Goal: Task Accomplishment & Management: Complete application form

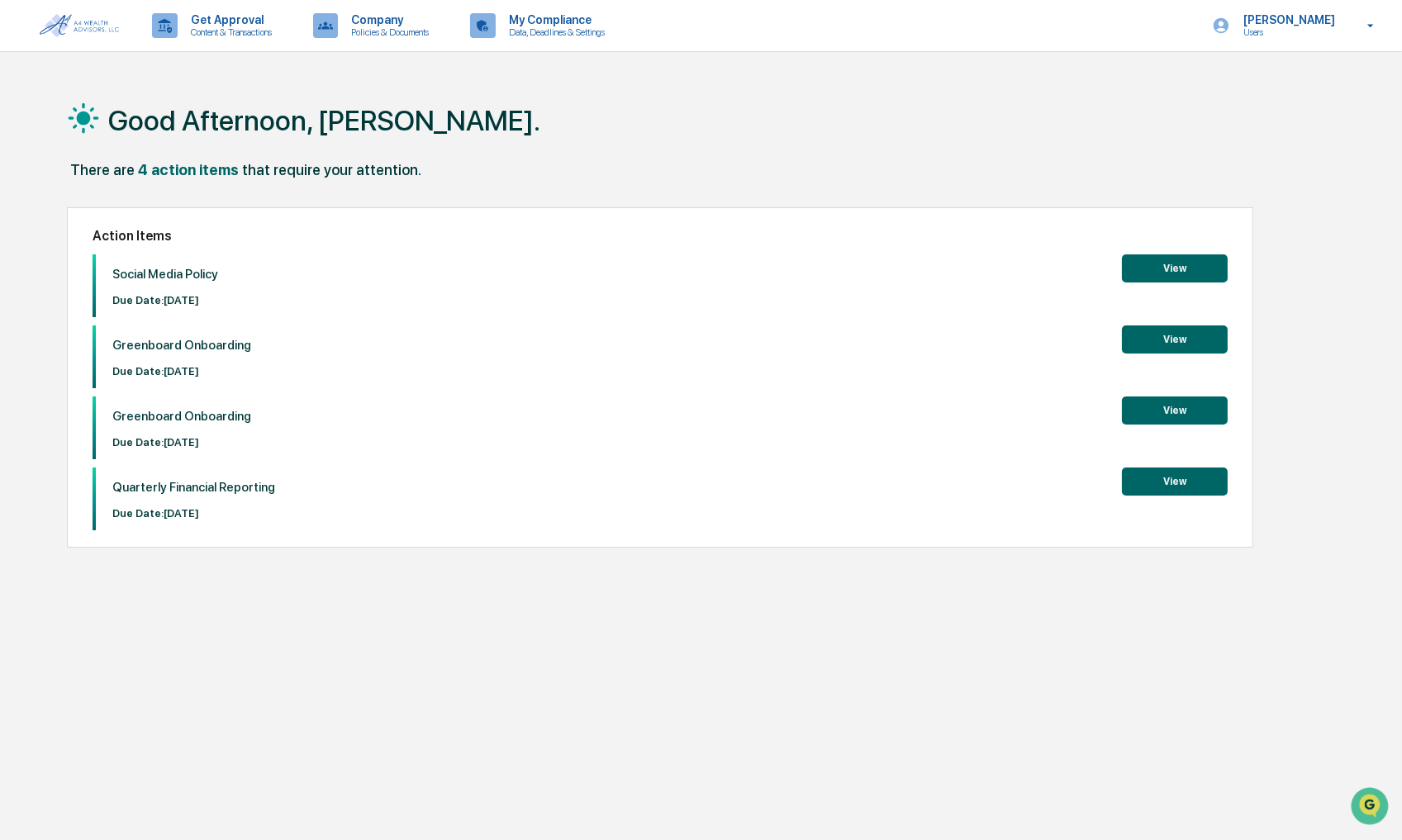
click at [1168, 268] on button "View" at bounding box center [1175, 269] width 106 height 28
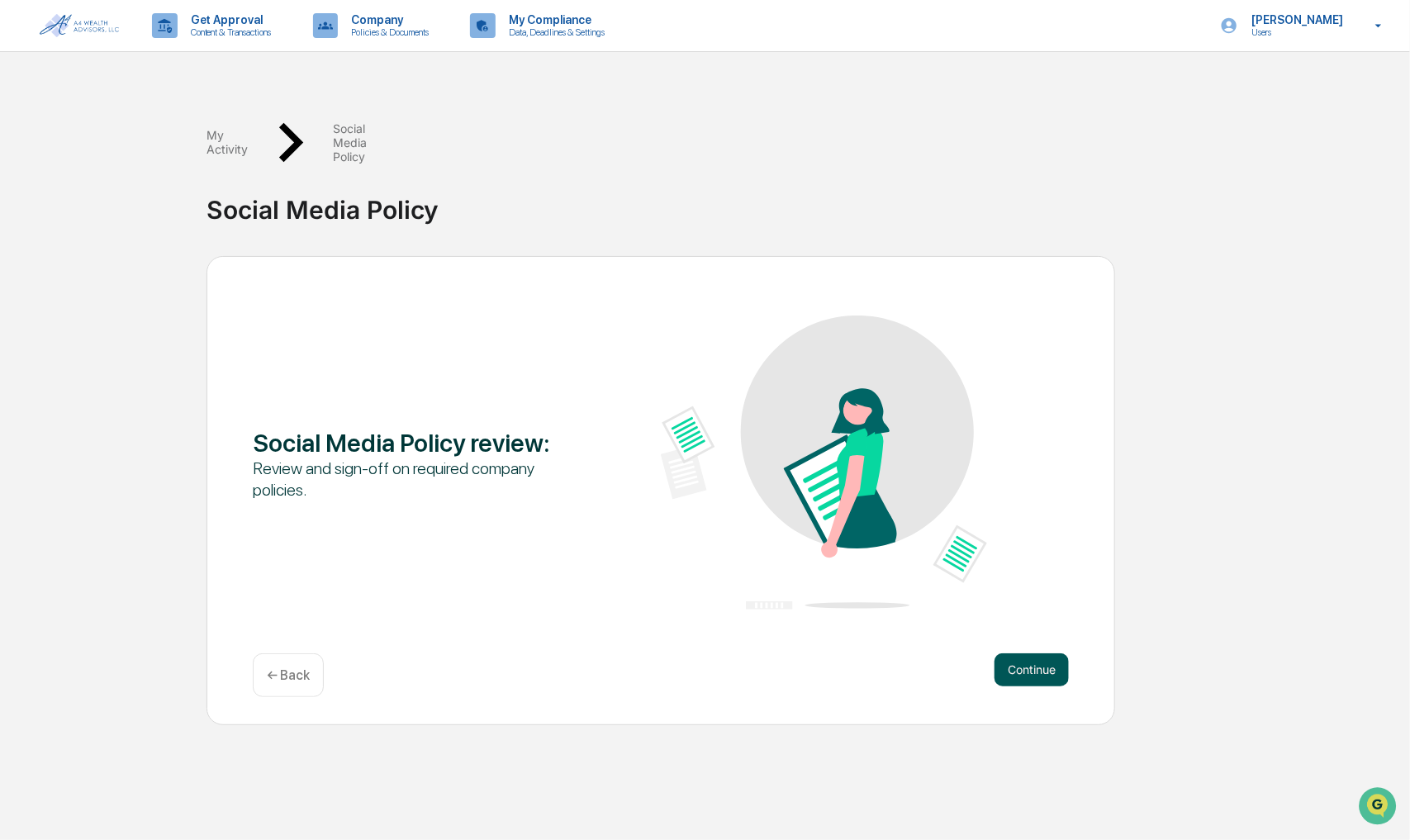
click at [1033, 653] on button "Continue" at bounding box center [1032, 669] width 75 height 33
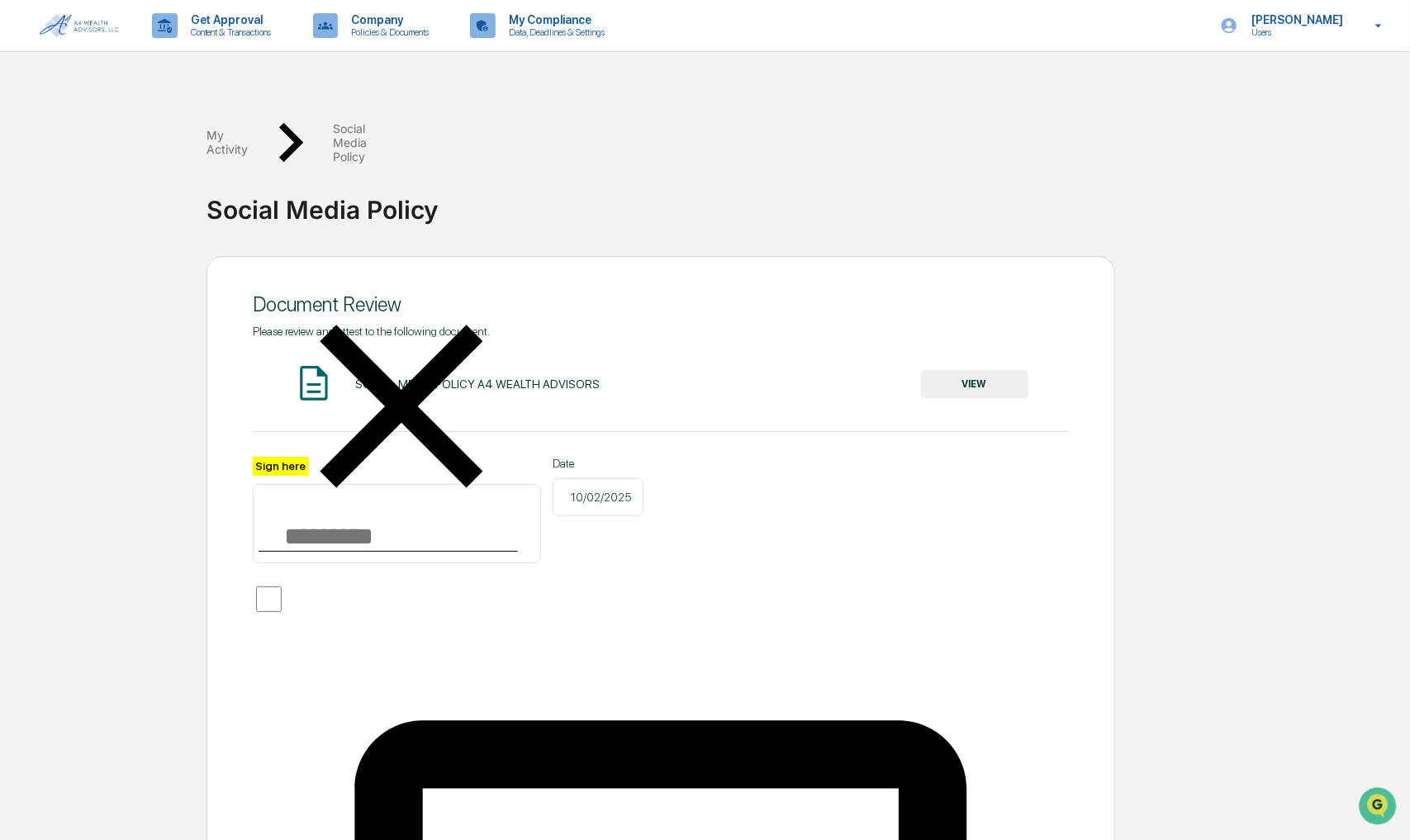
click at [983, 370] on button "VIEW" at bounding box center [975, 384] width 108 height 28
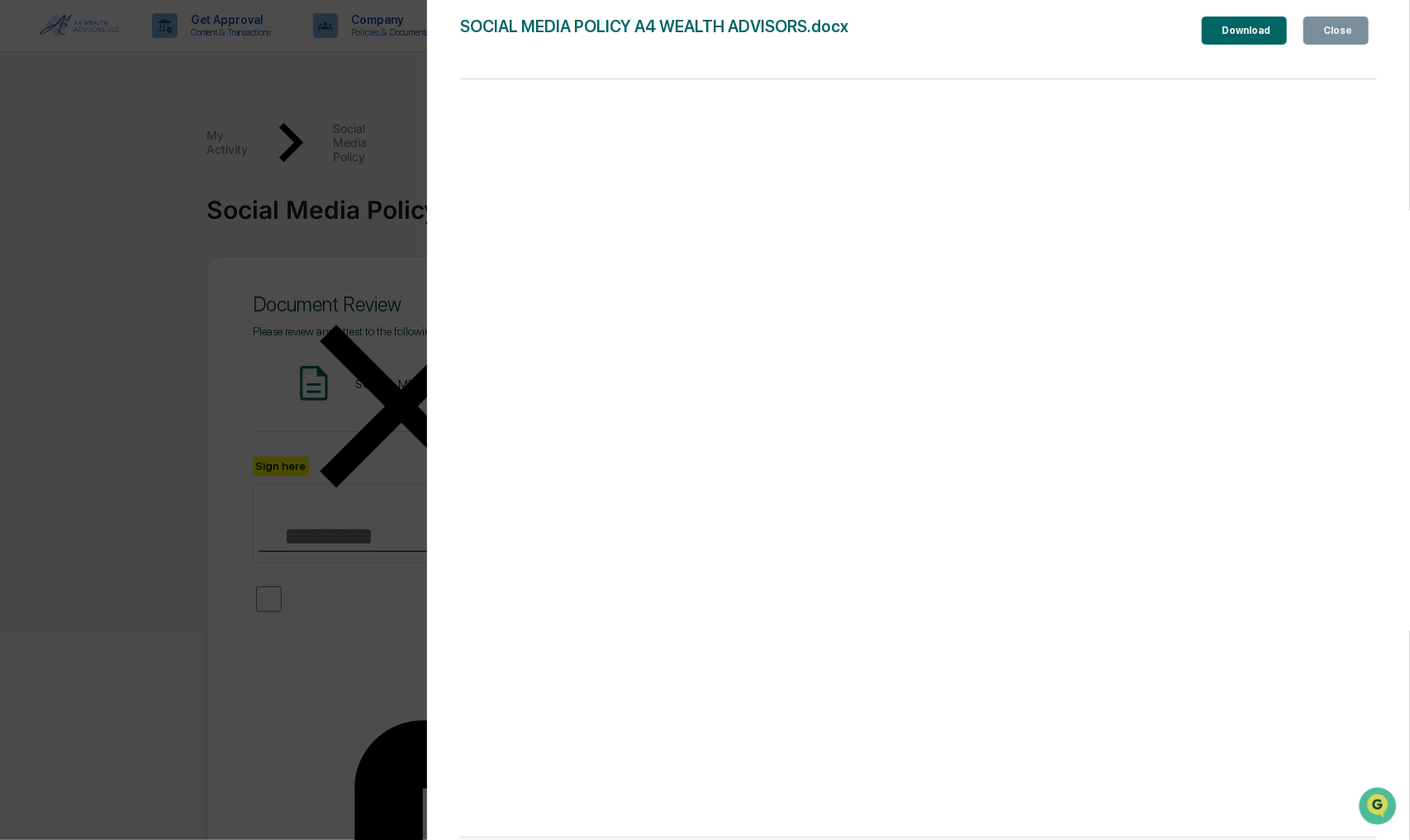
click at [1334, 37] on div "Close" at bounding box center [1336, 30] width 32 height 11
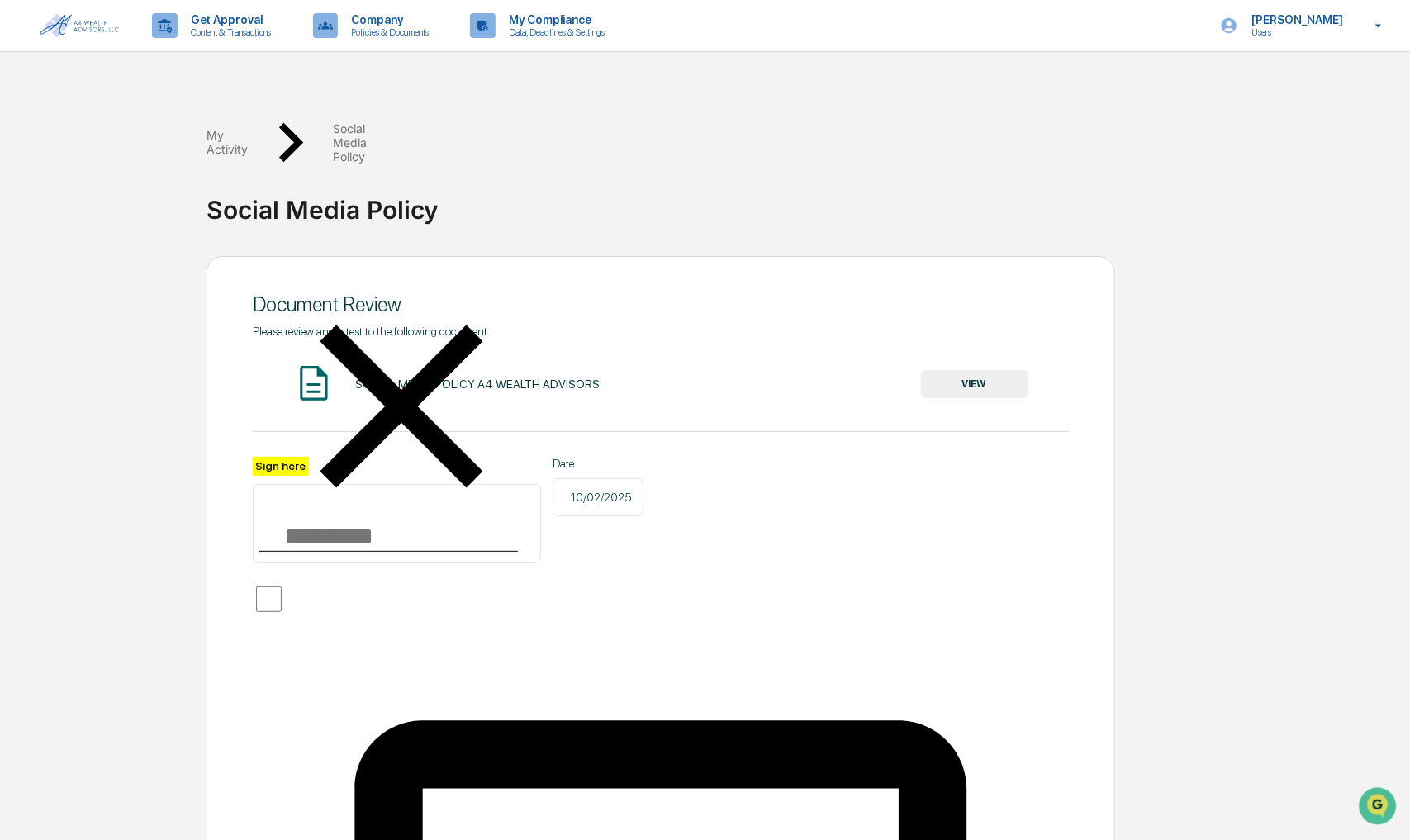
click at [361, 484] on input "Sign here" at bounding box center [396, 524] width 288 height 79
type input "**********"
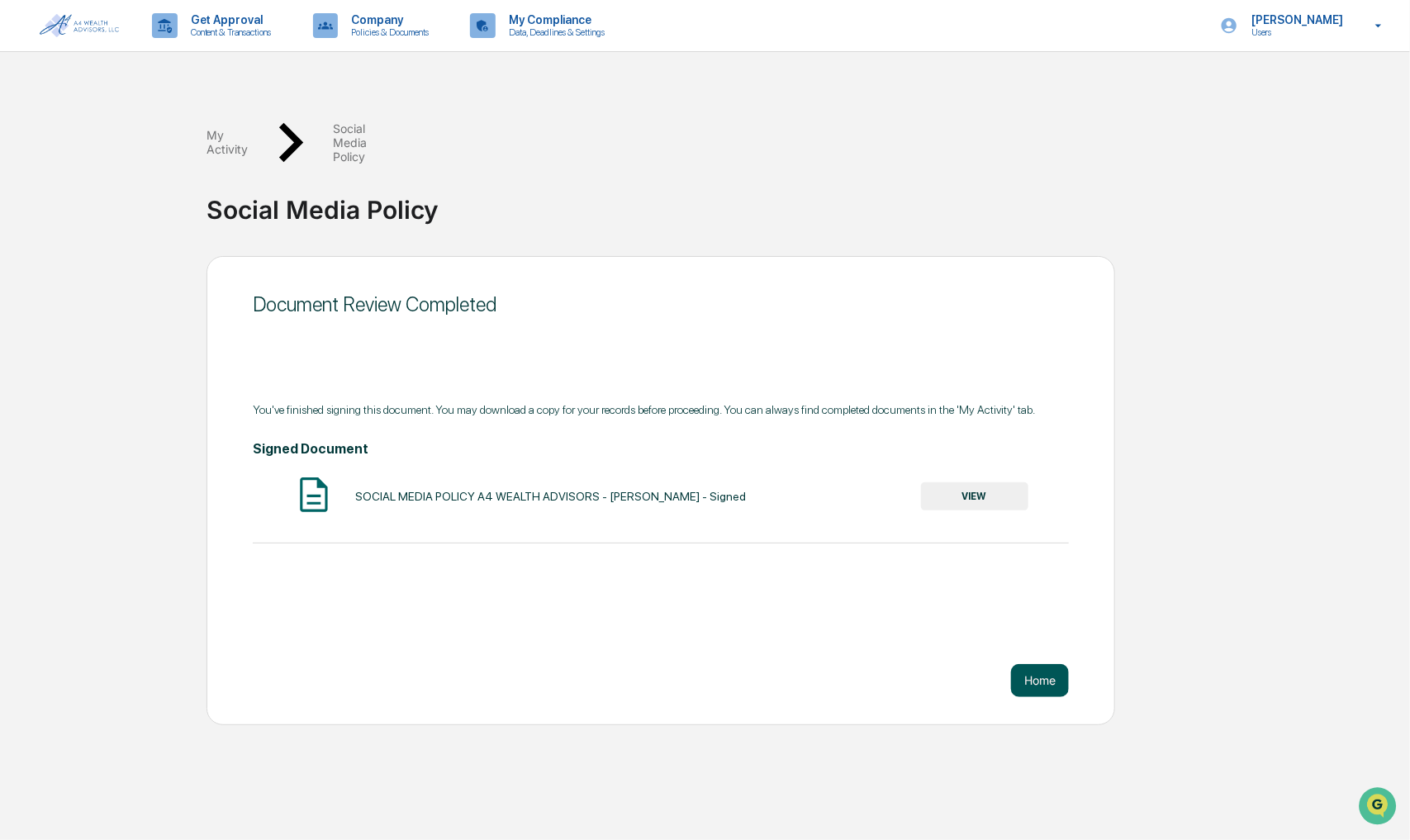
click at [1035, 664] on button "Home" at bounding box center [1039, 680] width 58 height 33
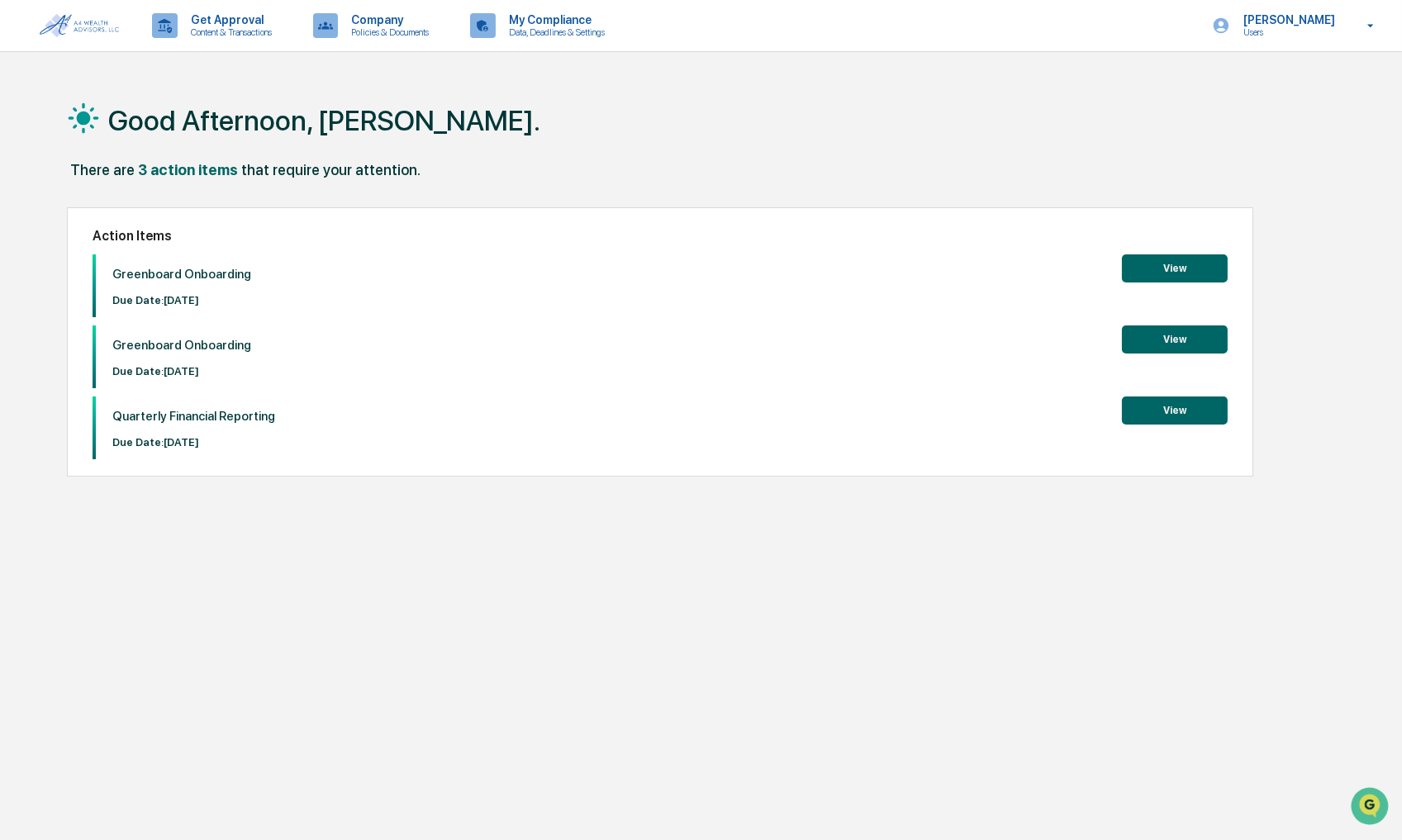
click at [1201, 268] on button "View" at bounding box center [1175, 269] width 106 height 28
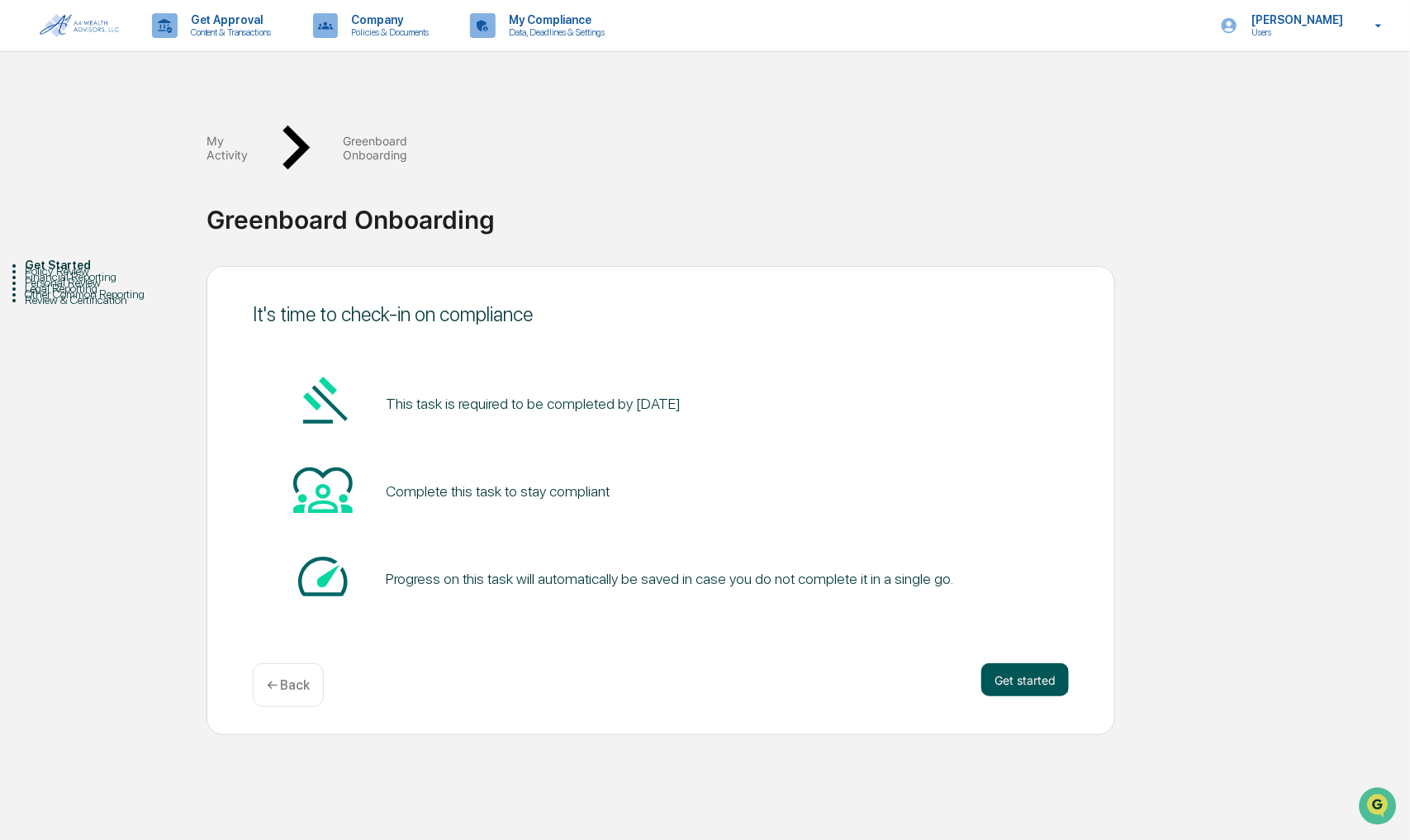
click at [1032, 664] on button "Get started" at bounding box center [1025, 680] width 88 height 33
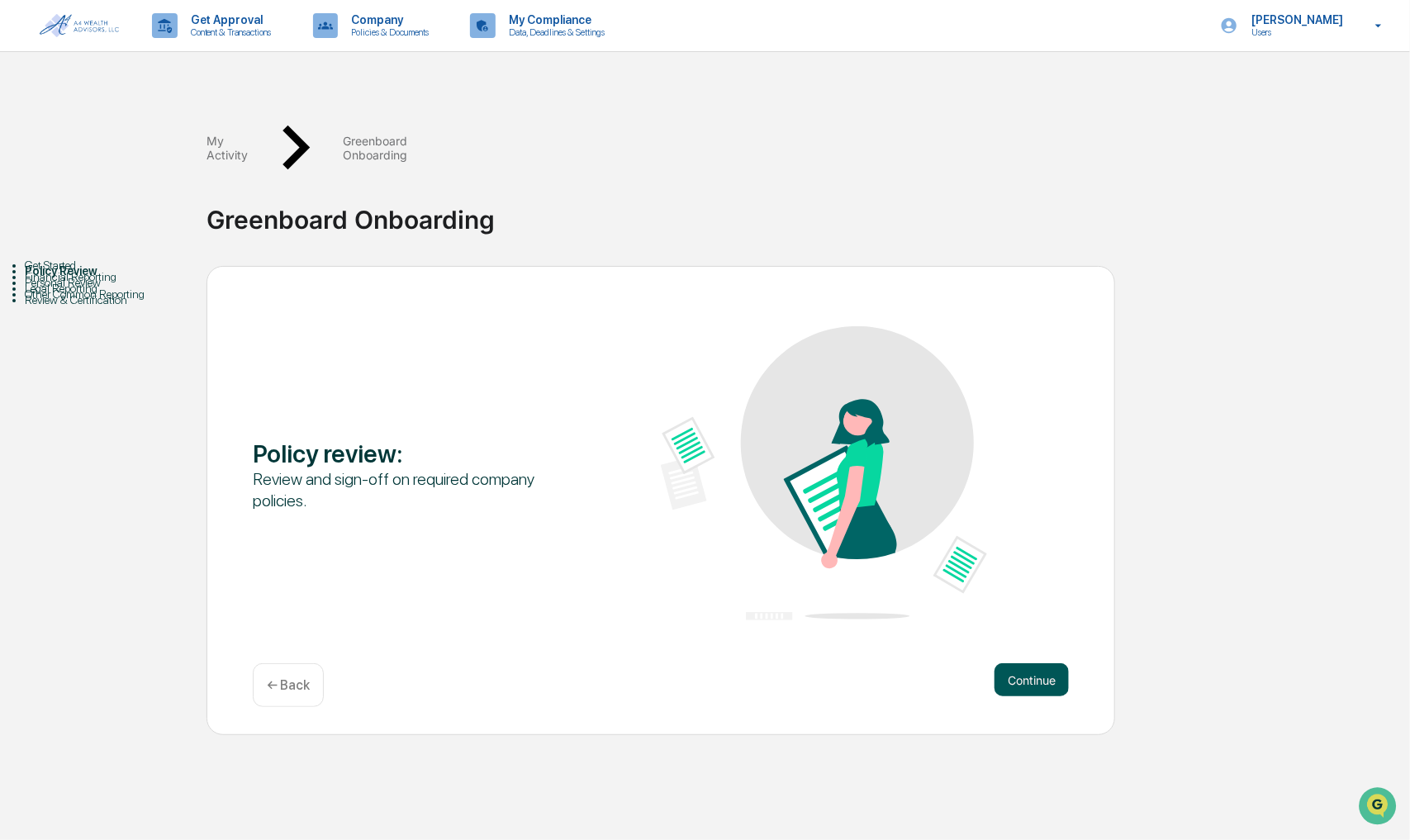
click at [1038, 664] on button "Continue" at bounding box center [1032, 680] width 75 height 33
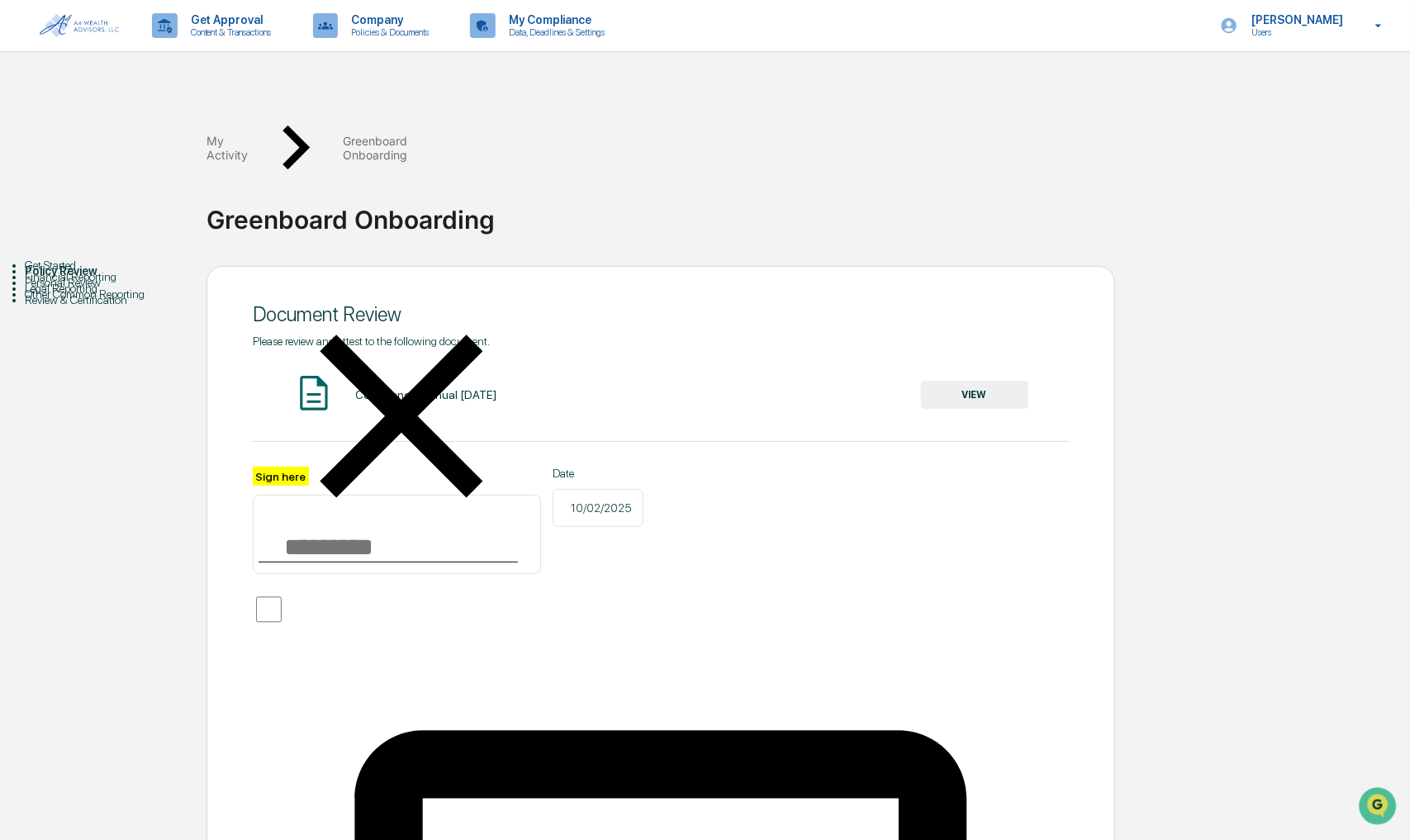
click at [960, 380] on button "VIEW" at bounding box center [975, 395] width 108 height 28
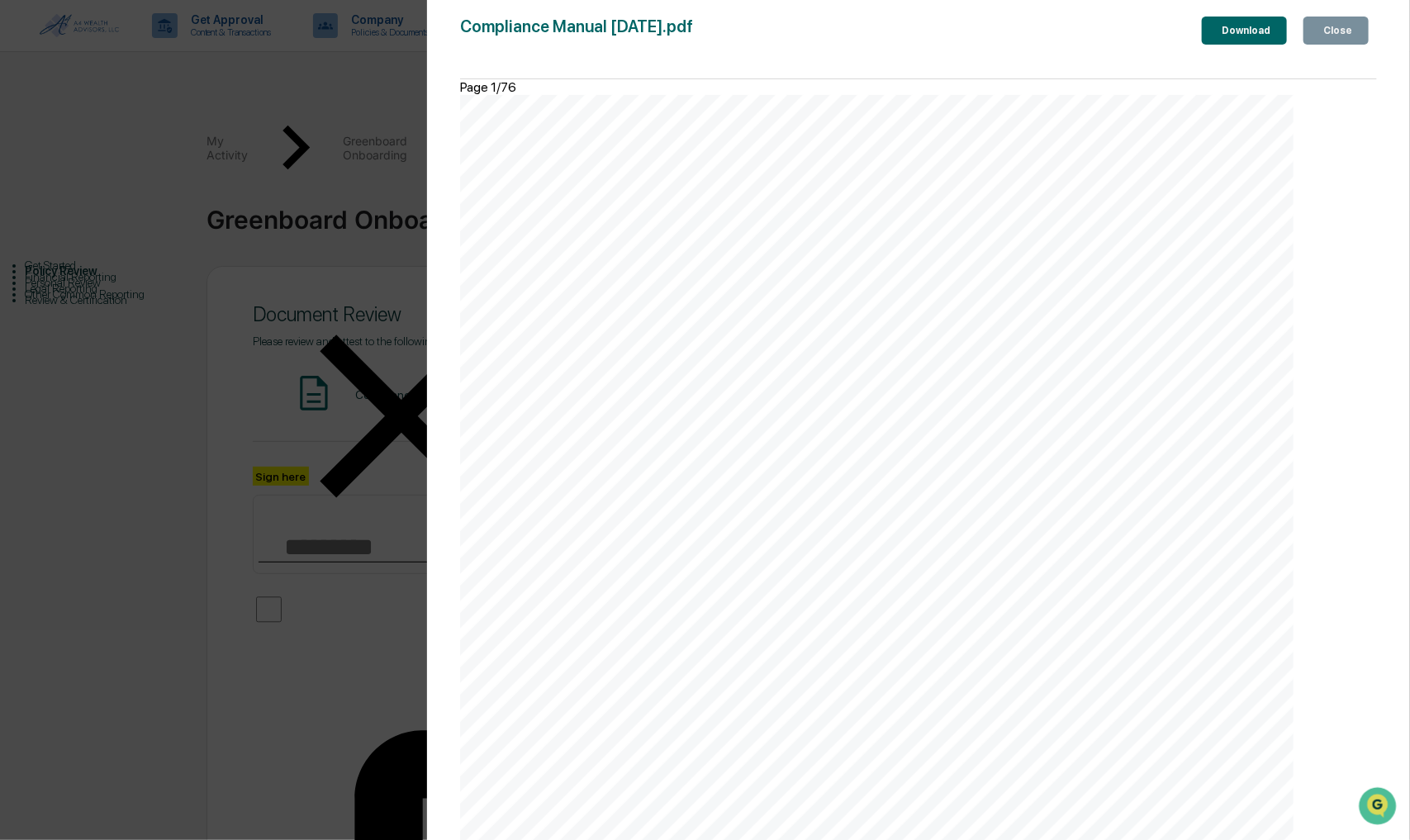
scroll to position [136, 0]
click at [1321, 36] on icon "button" at bounding box center [1330, 41] width 17 height 17
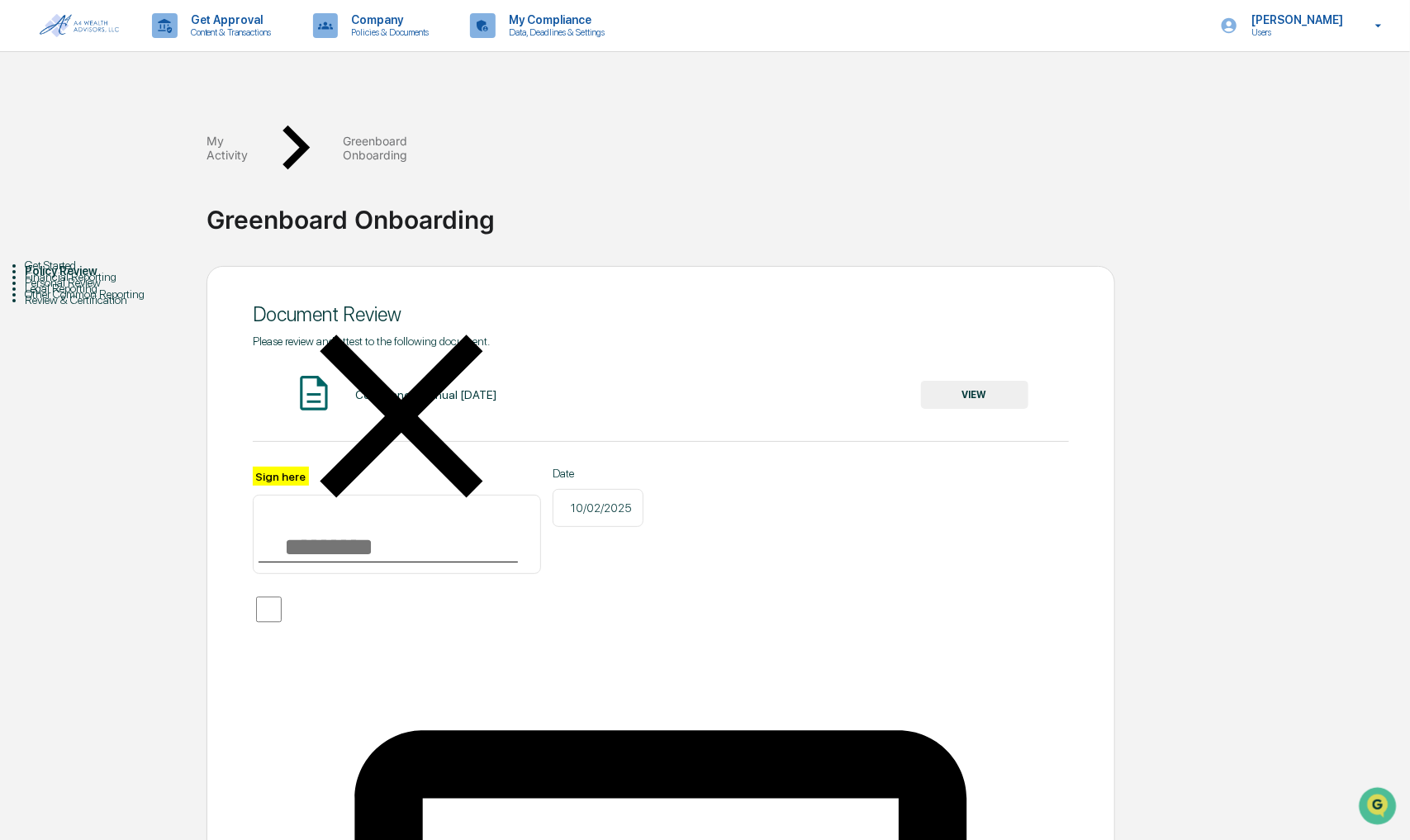
click at [301, 495] on input "Sign here" at bounding box center [396, 534] width 288 height 79
type input "**********"
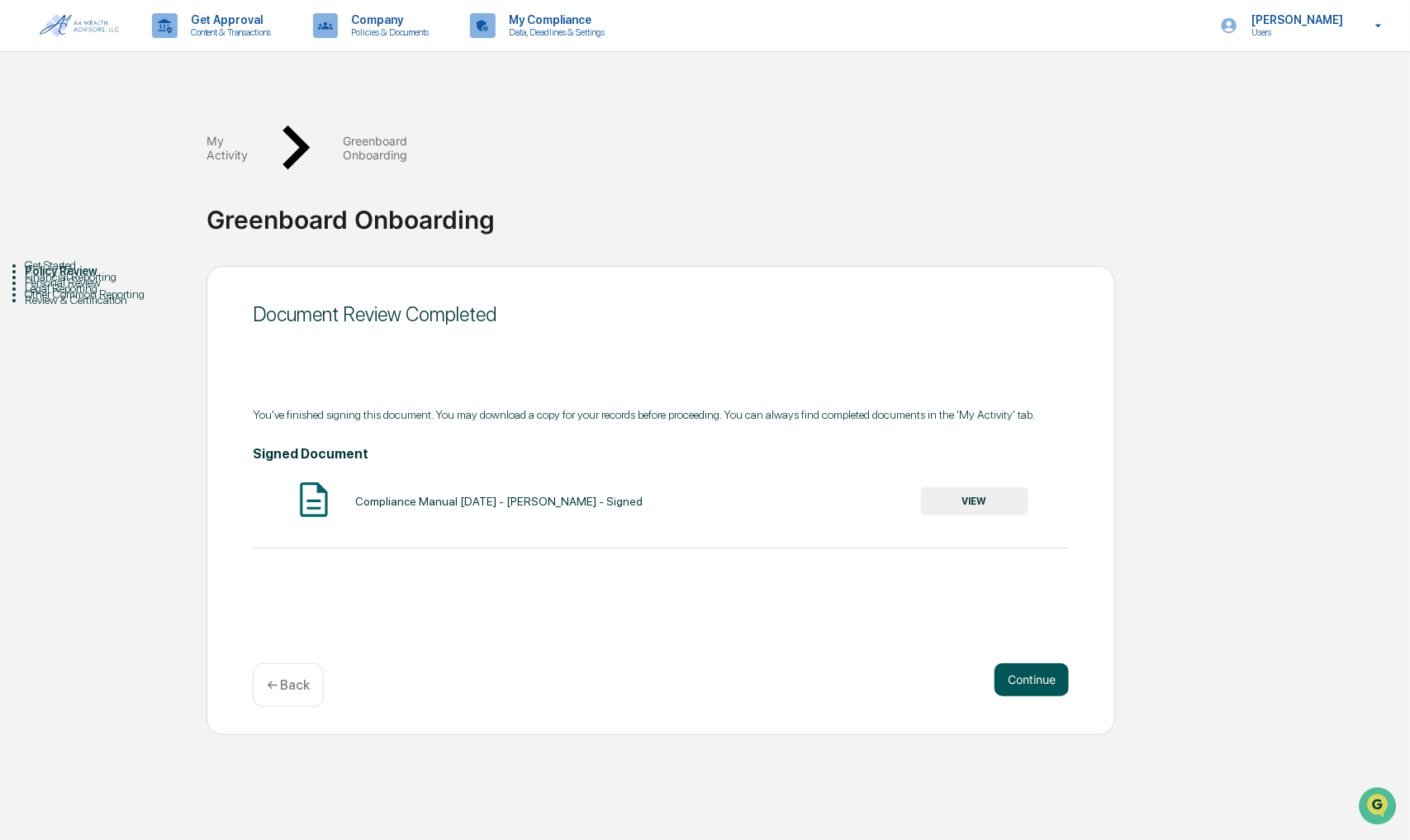
click at [1044, 664] on button "Continue" at bounding box center [1032, 680] width 75 height 33
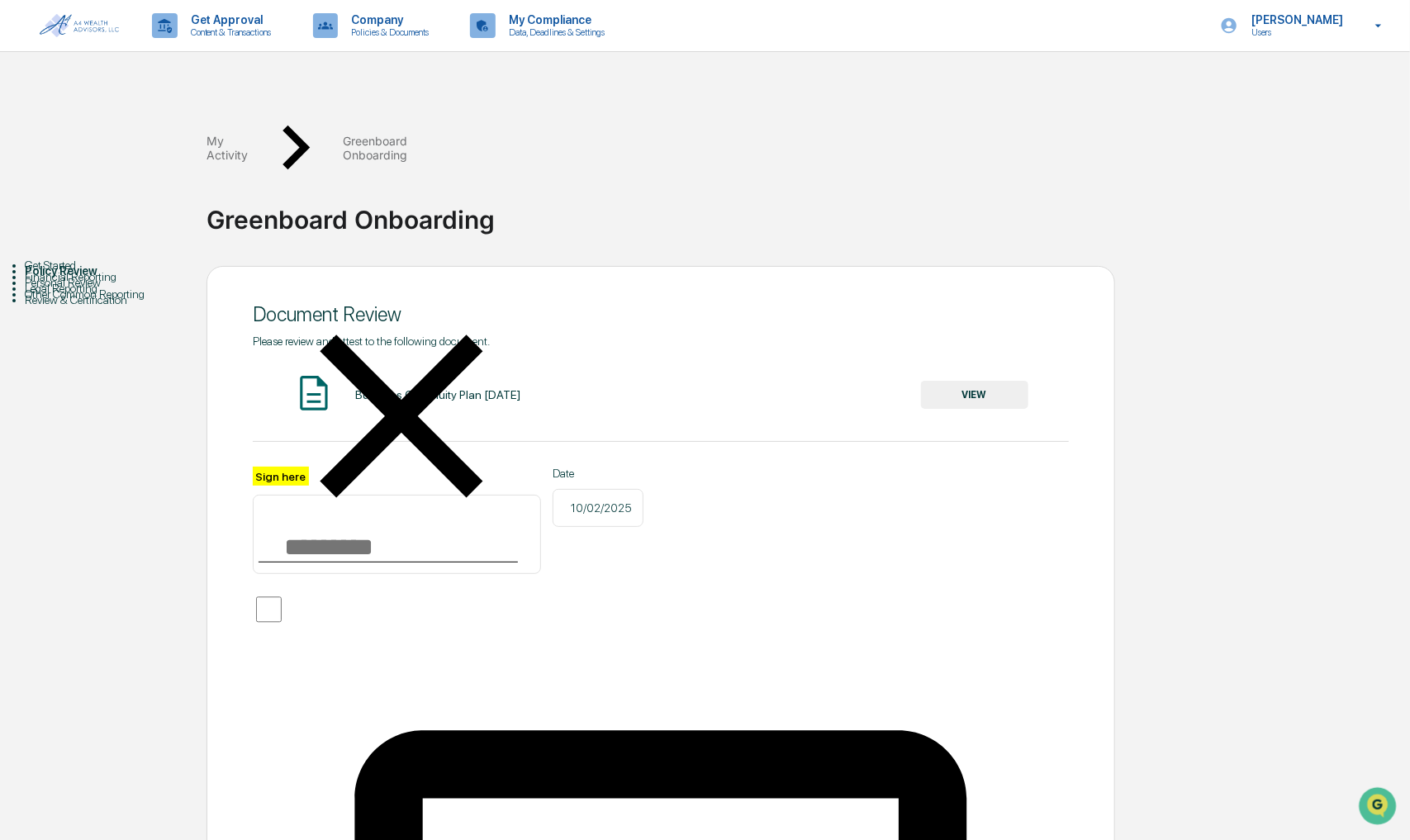
click at [1001, 380] on button "VIEW" at bounding box center [975, 395] width 108 height 28
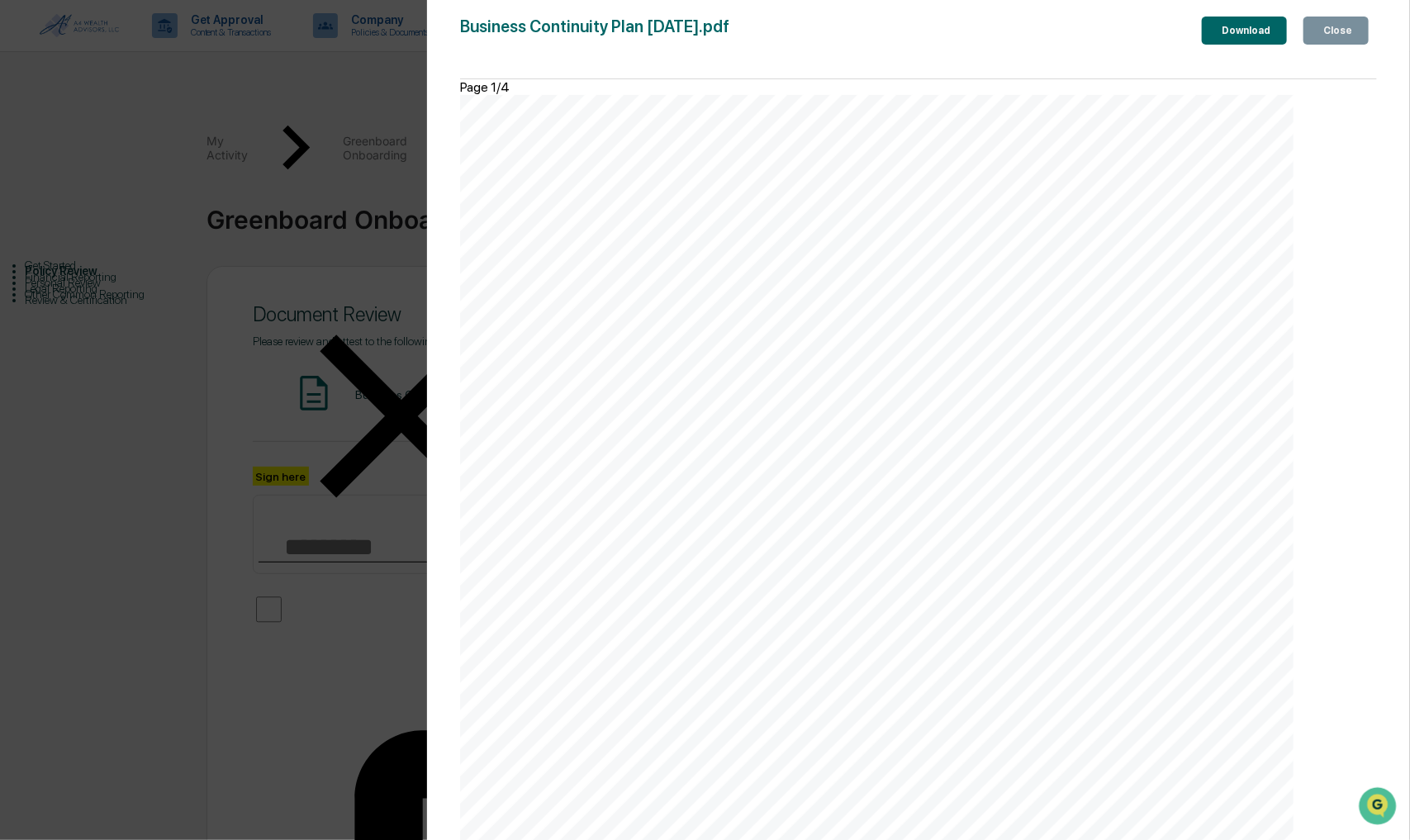
scroll to position [0, 0]
click at [1330, 32] on div "Close" at bounding box center [1336, 30] width 32 height 11
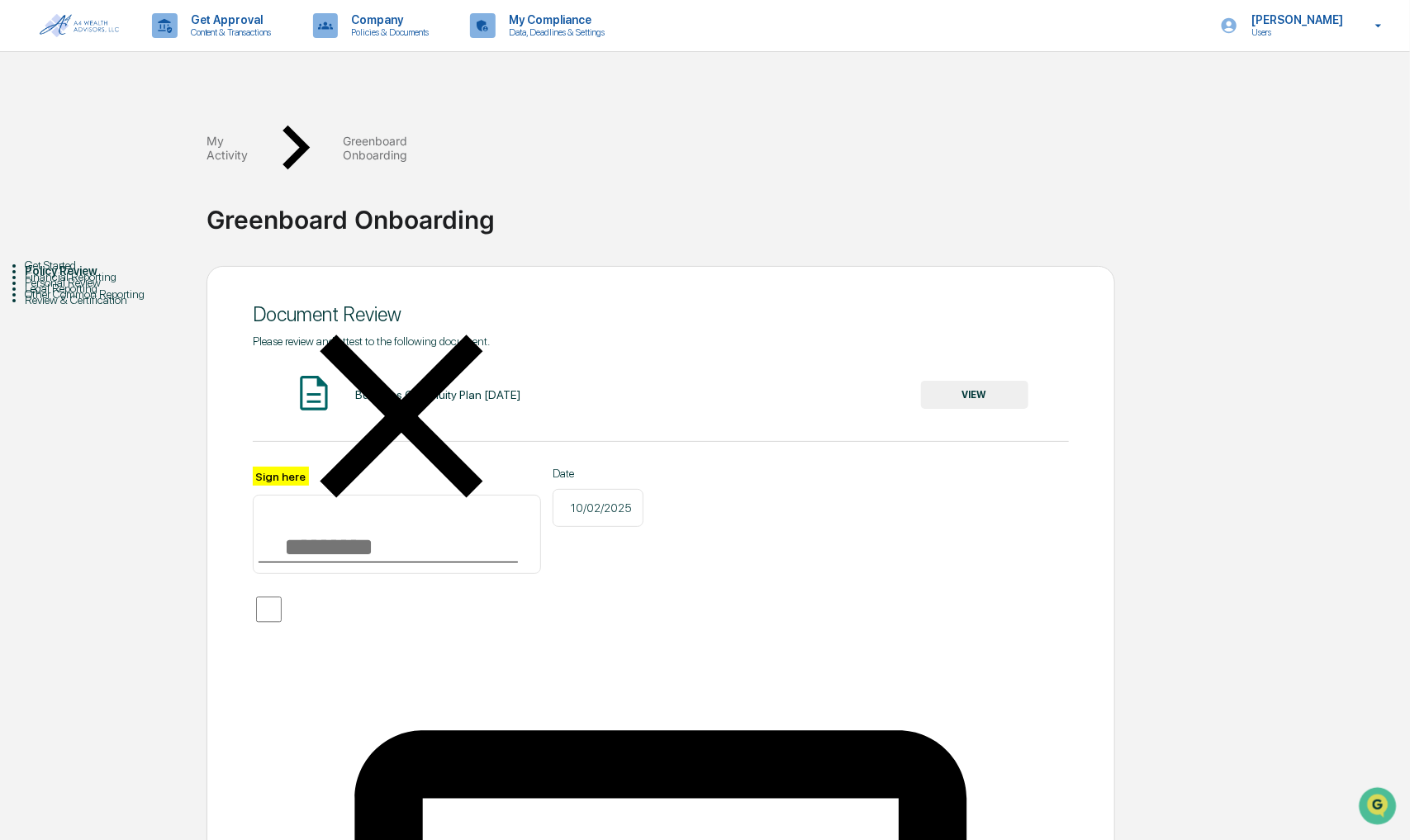
click at [396, 495] on input "Sign here" at bounding box center [396, 534] width 288 height 79
type input "**********"
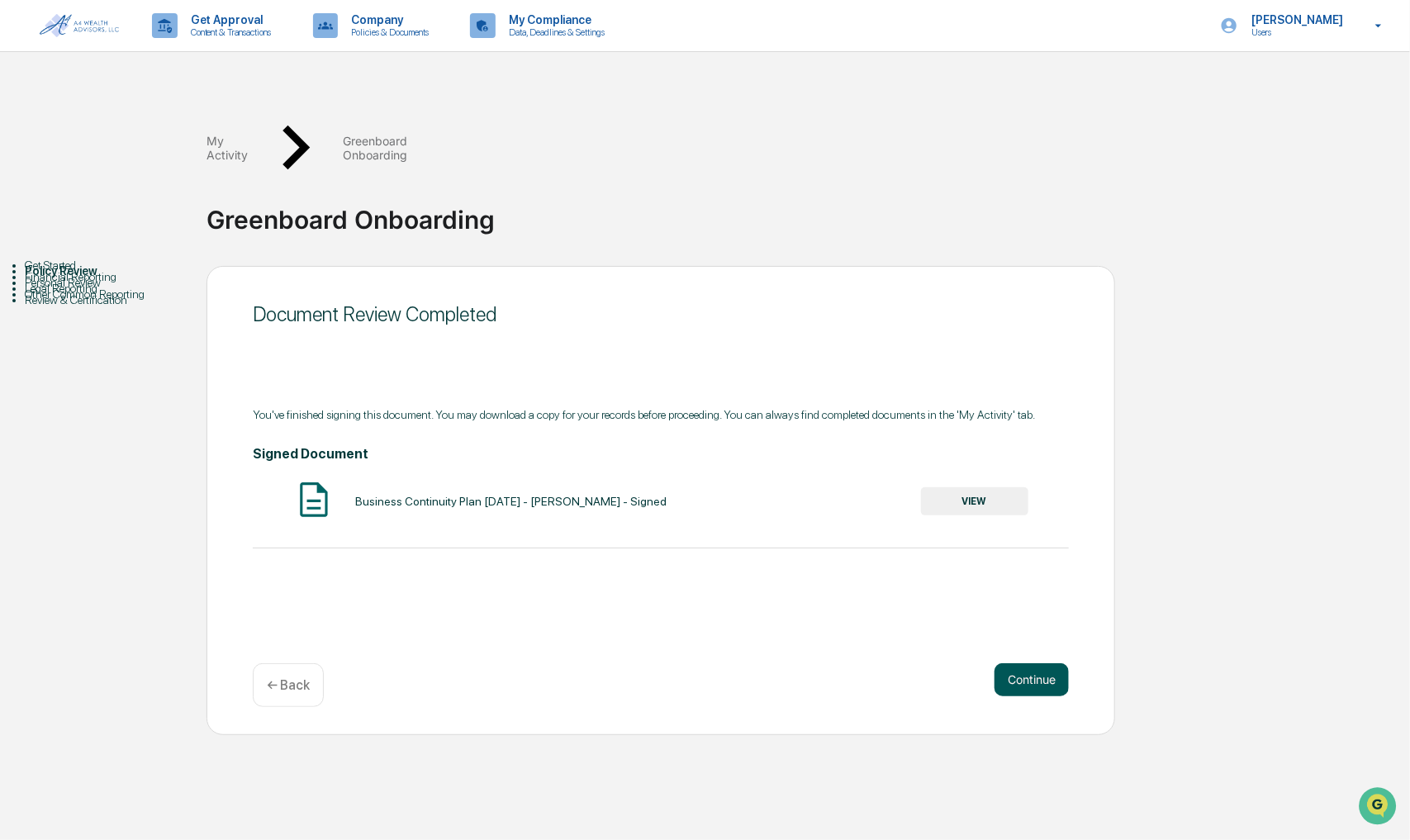
click at [1022, 664] on button "Continue" at bounding box center [1032, 680] width 75 height 33
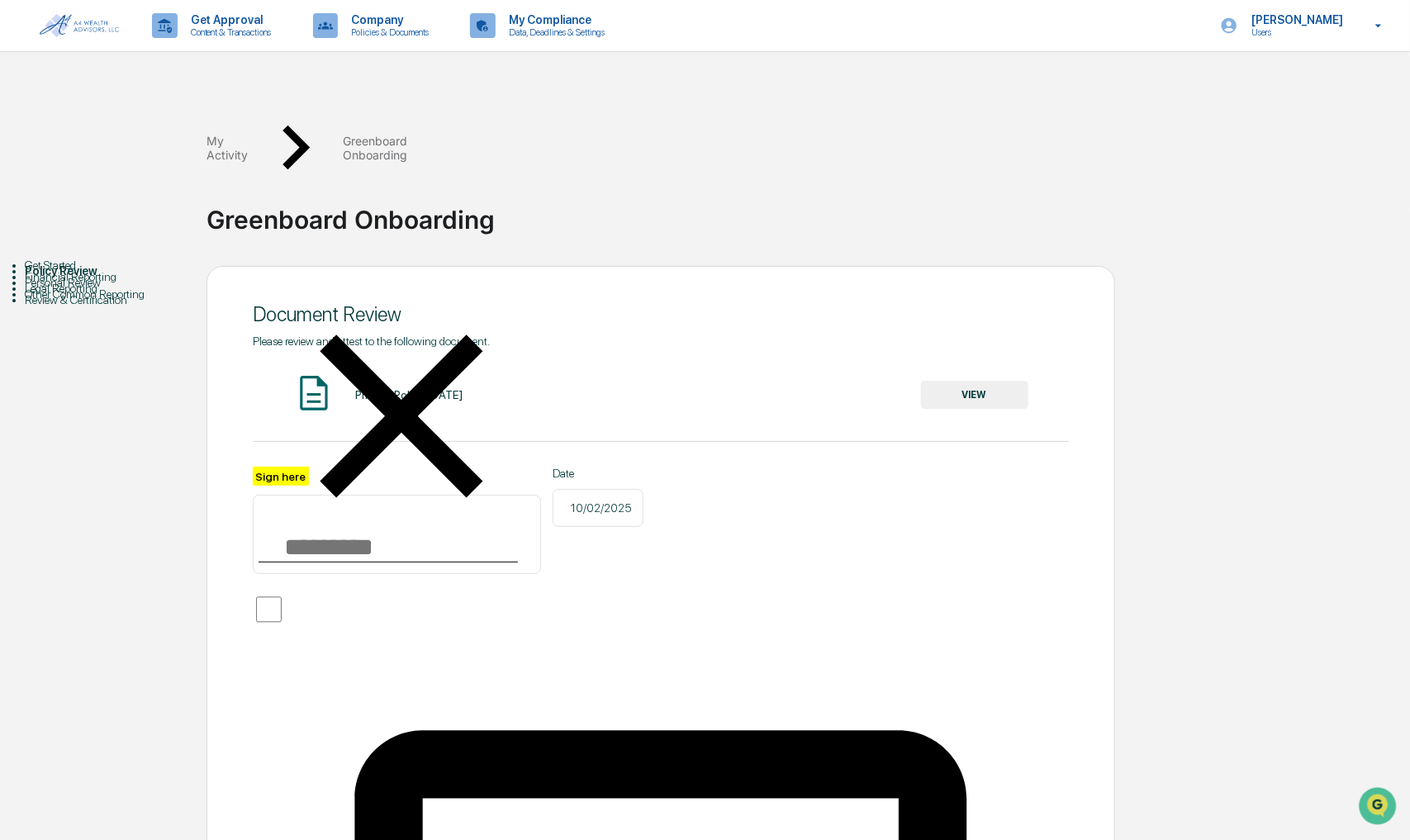
click at [964, 380] on button "VIEW" at bounding box center [975, 395] width 108 height 28
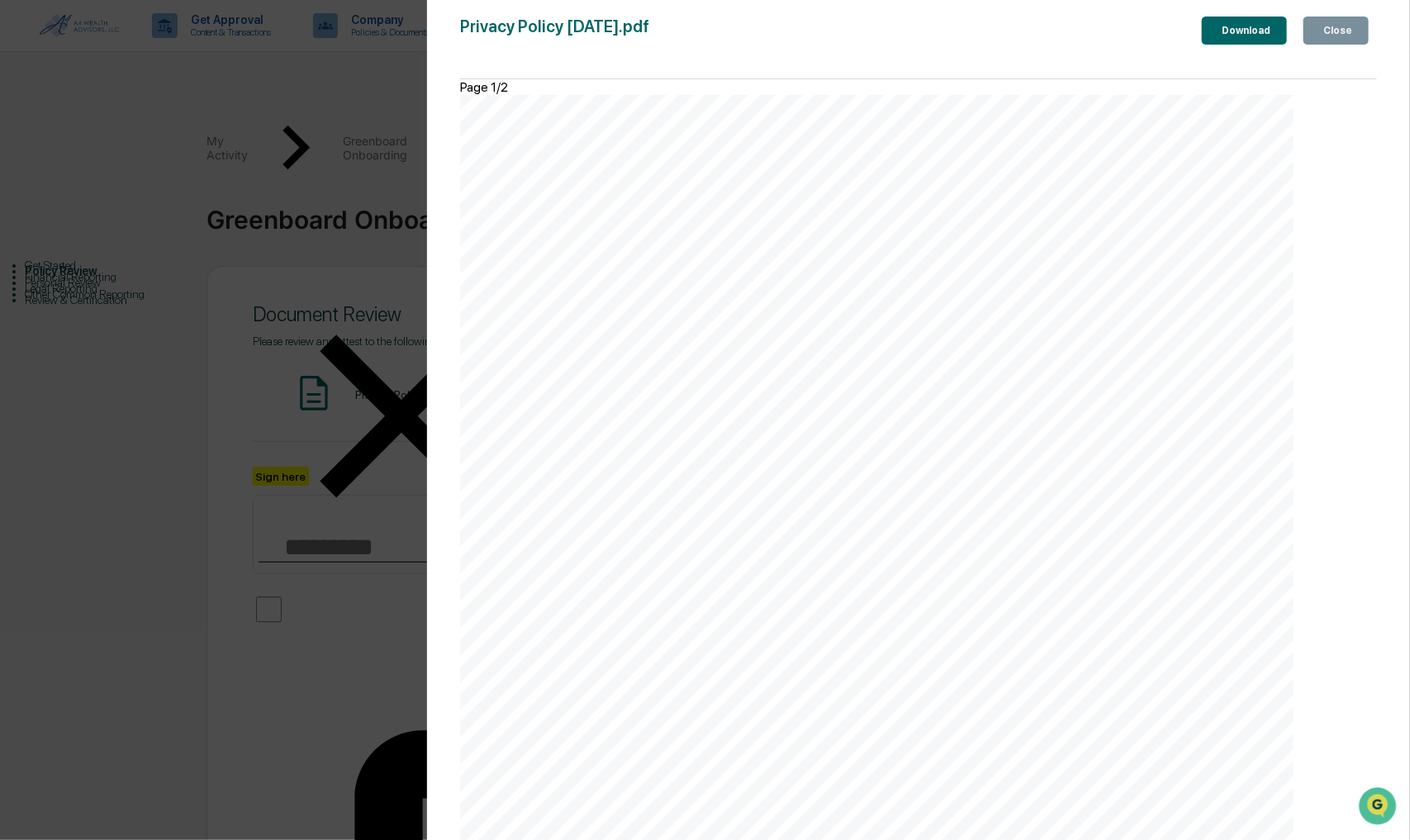
click at [1323, 34] on div "Close" at bounding box center [1336, 30] width 32 height 11
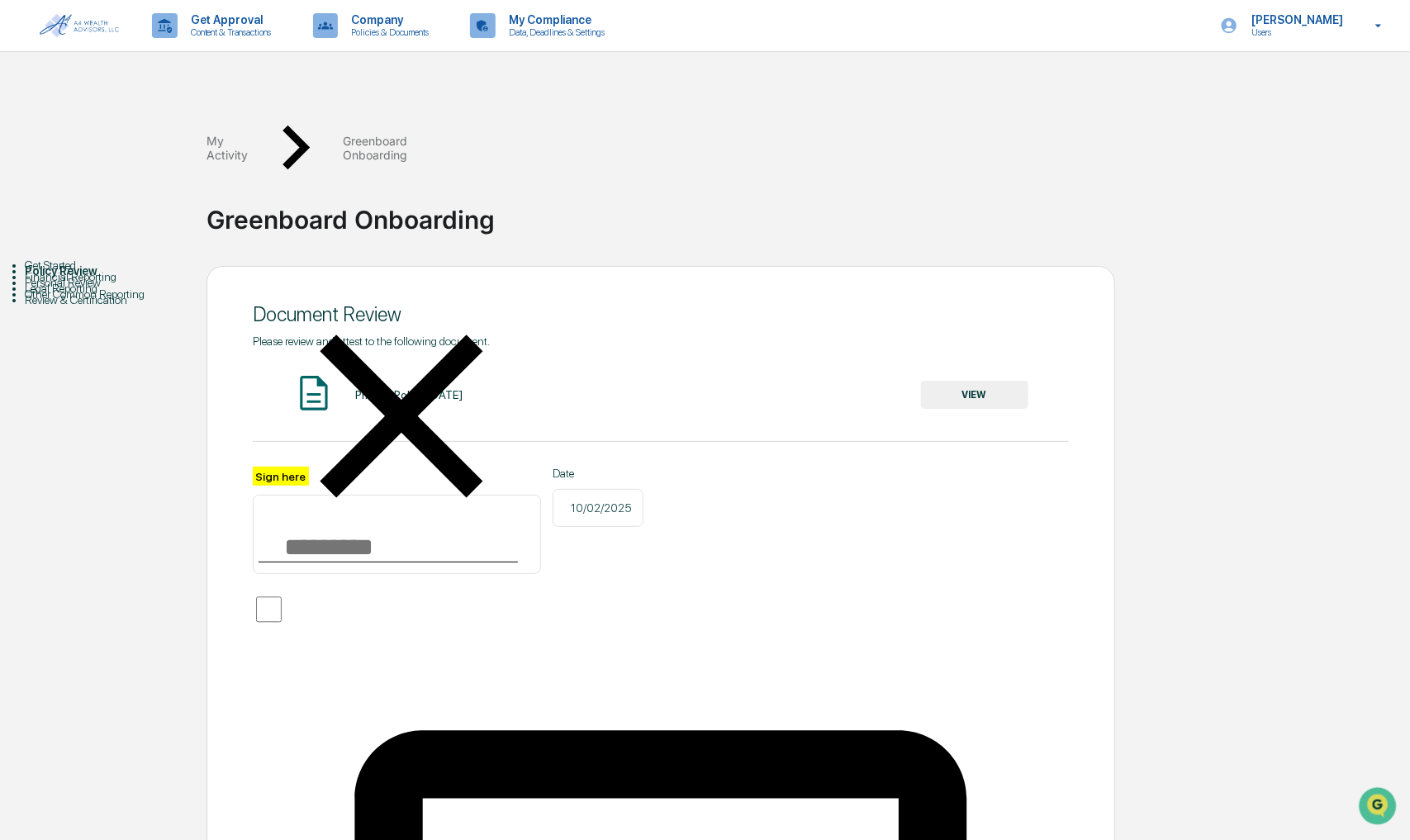
click at [358, 495] on input "Sign here" at bounding box center [396, 534] width 288 height 79
type input "**********"
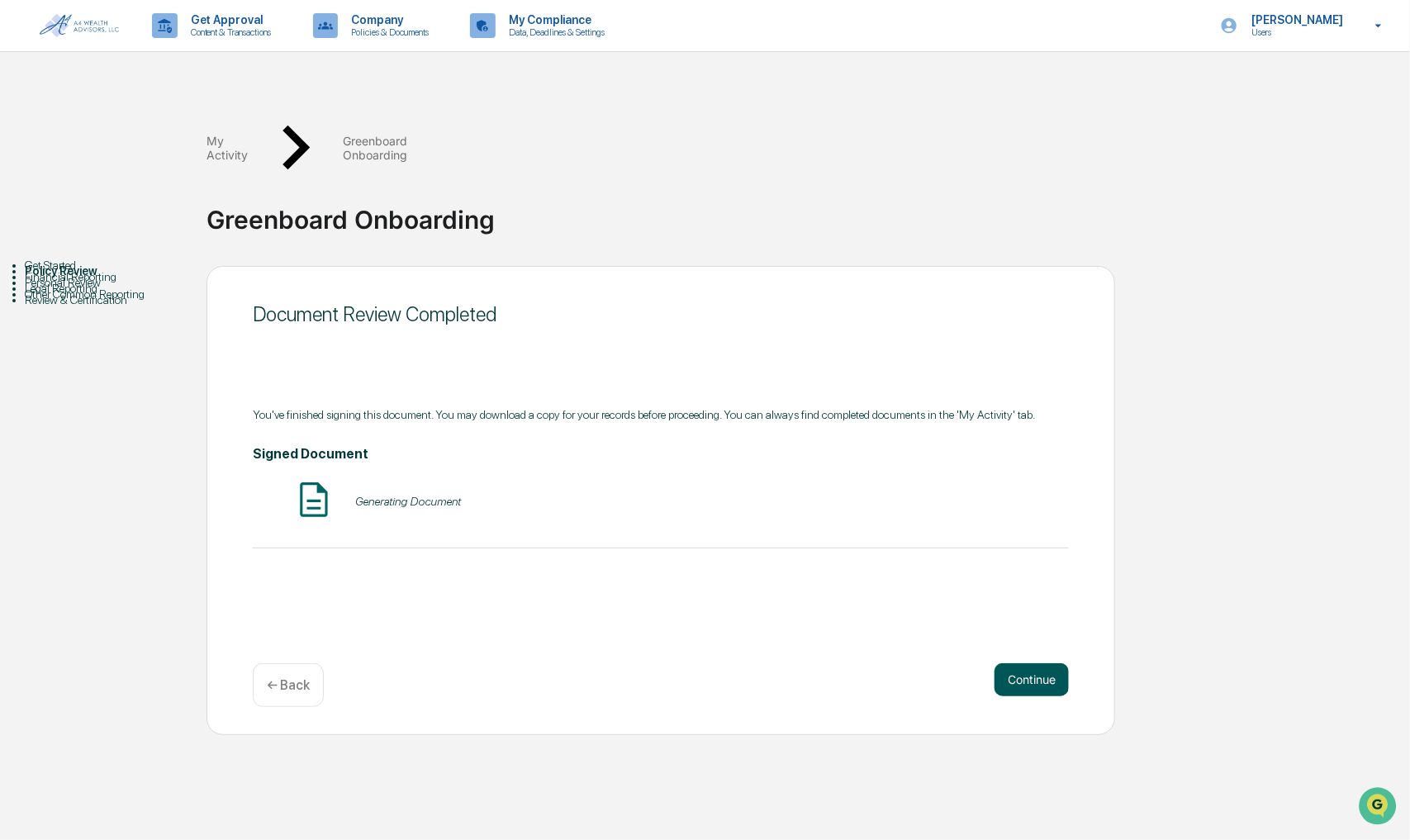
click at [1032, 664] on button "Continue" at bounding box center [1032, 680] width 75 height 33
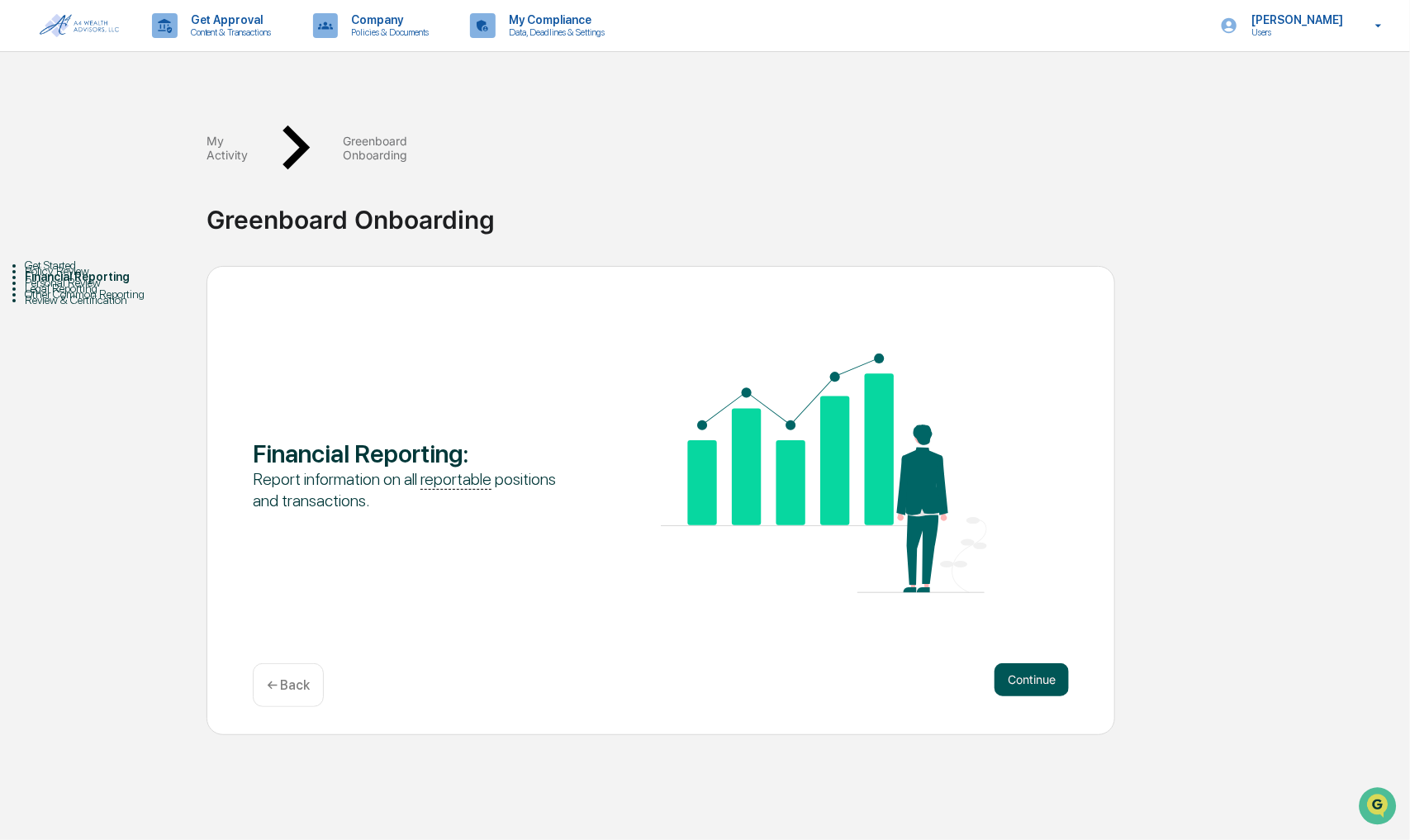
click at [1030, 664] on button "Continue" at bounding box center [1032, 680] width 75 height 33
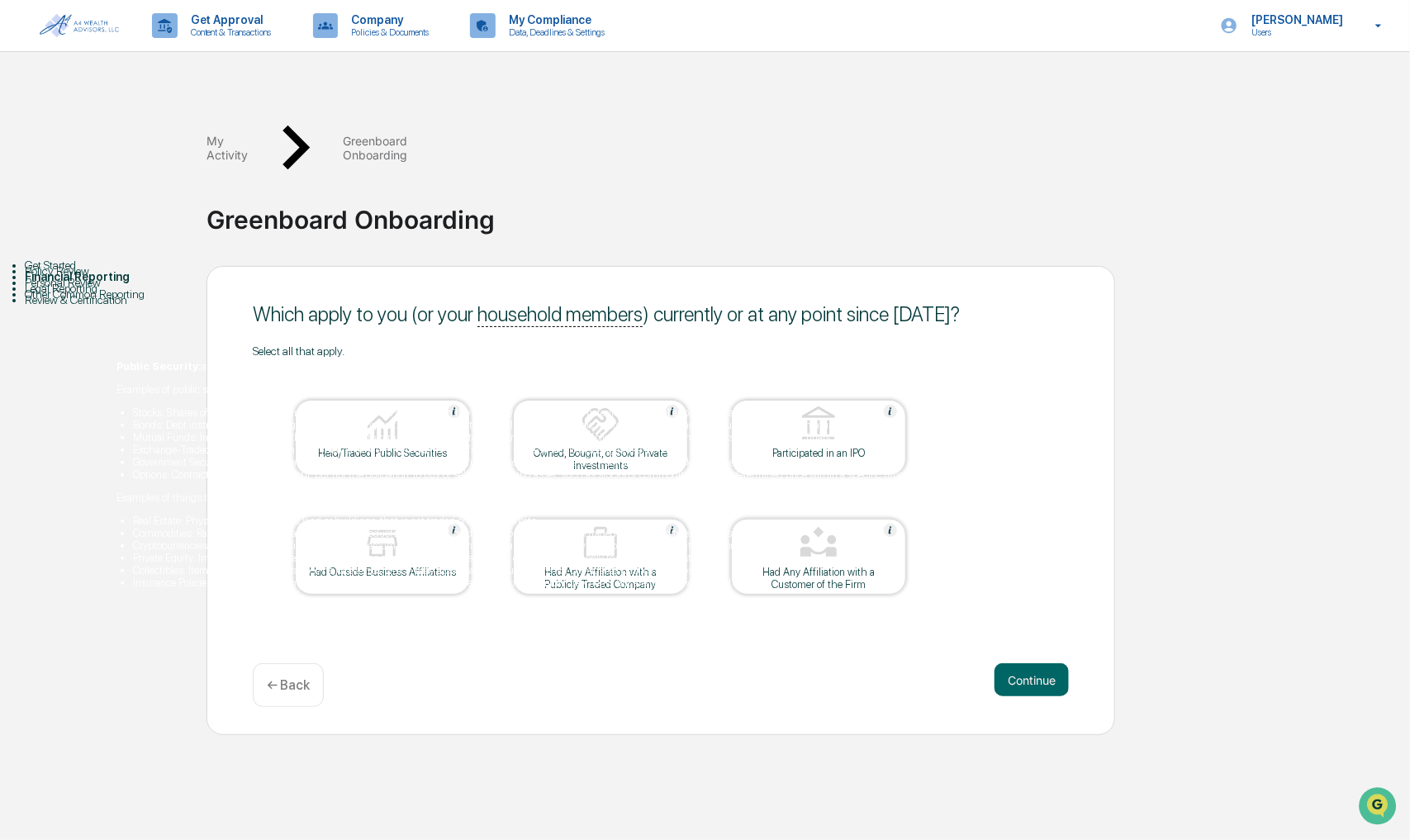
click at [451, 405] on img at bounding box center [454, 412] width 13 height 13
click at [451, 405] on div at bounding box center [382, 426] width 165 height 42
click at [444, 358] on table "Held/Traded Public Securities Owned, Bought, or Sold Private Investments Partic…" at bounding box center [600, 497] width 696 height 279
click at [1385, 25] on icon at bounding box center [1379, 25] width 29 height 16
click at [884, 462] on div at bounding box center [705, 420] width 1410 height 840
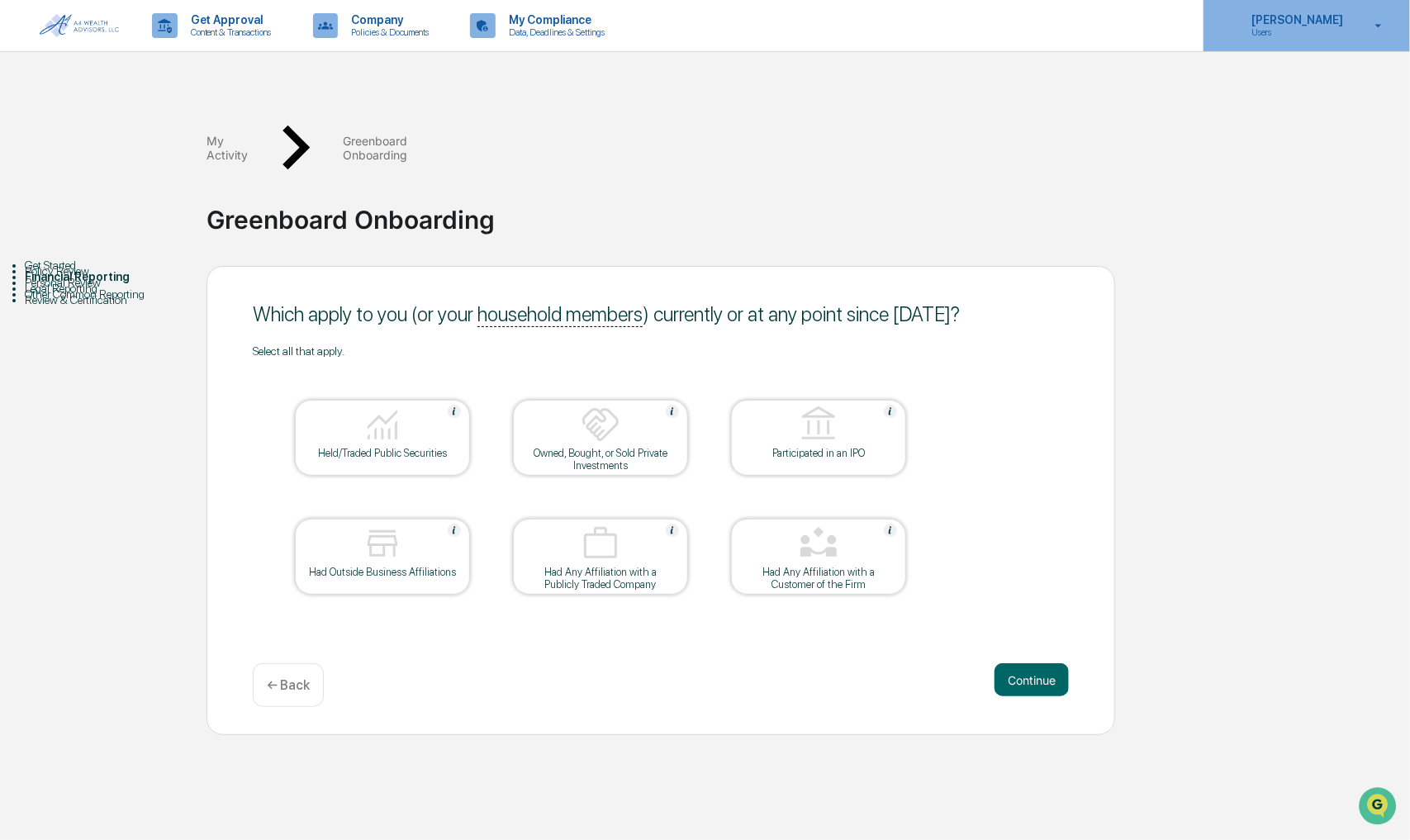
click at [1387, 26] on icon at bounding box center [1379, 25] width 29 height 16
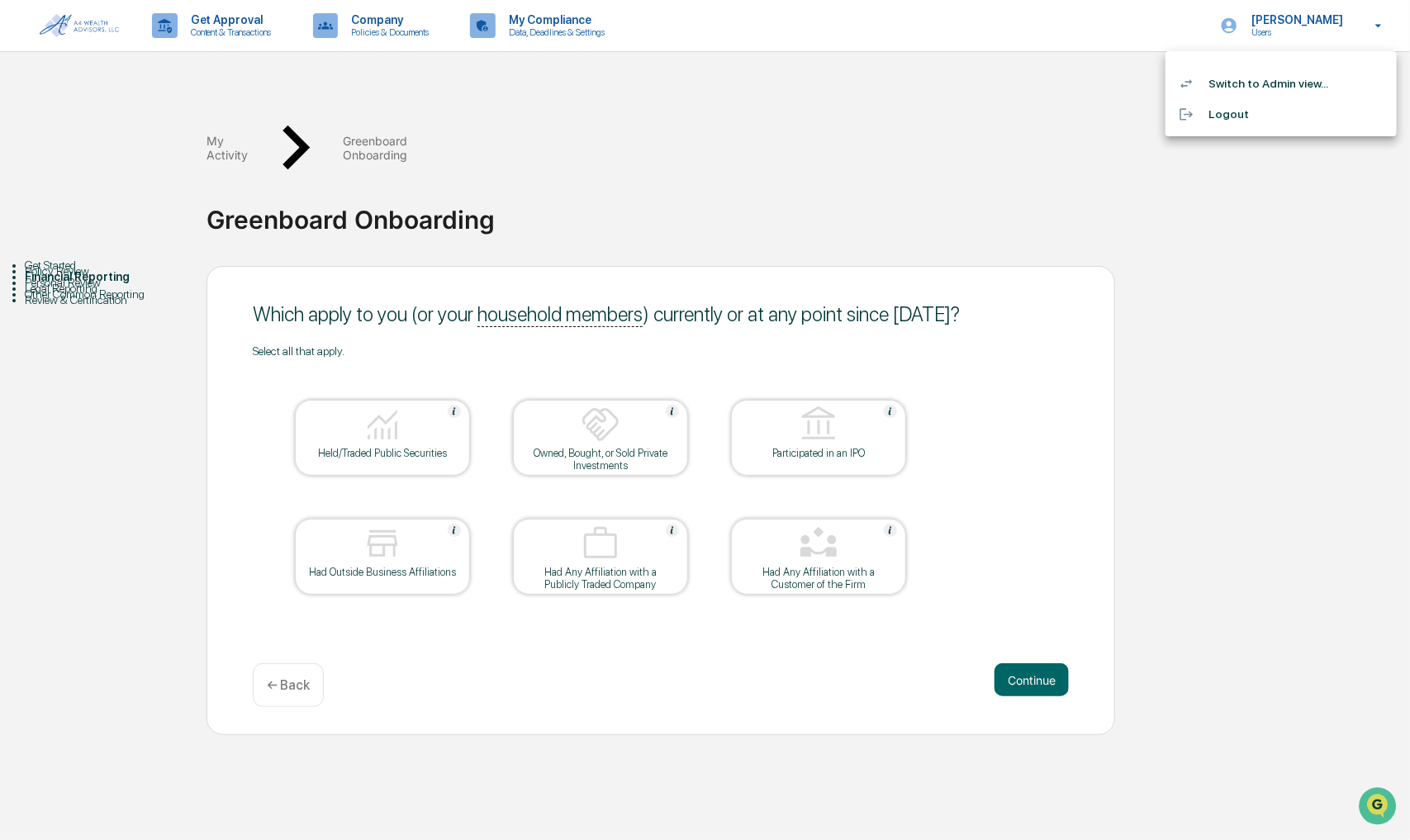
click at [1235, 114] on li "Logout" at bounding box center [1281, 114] width 231 height 30
